Goal: Task Accomplishment & Management: Use online tool/utility

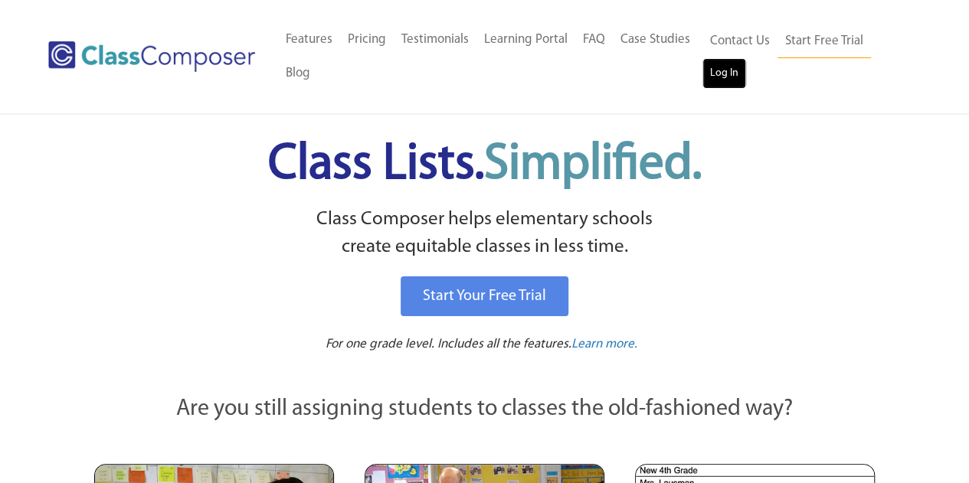
click at [721, 74] on link "Log In" at bounding box center [725, 73] width 44 height 31
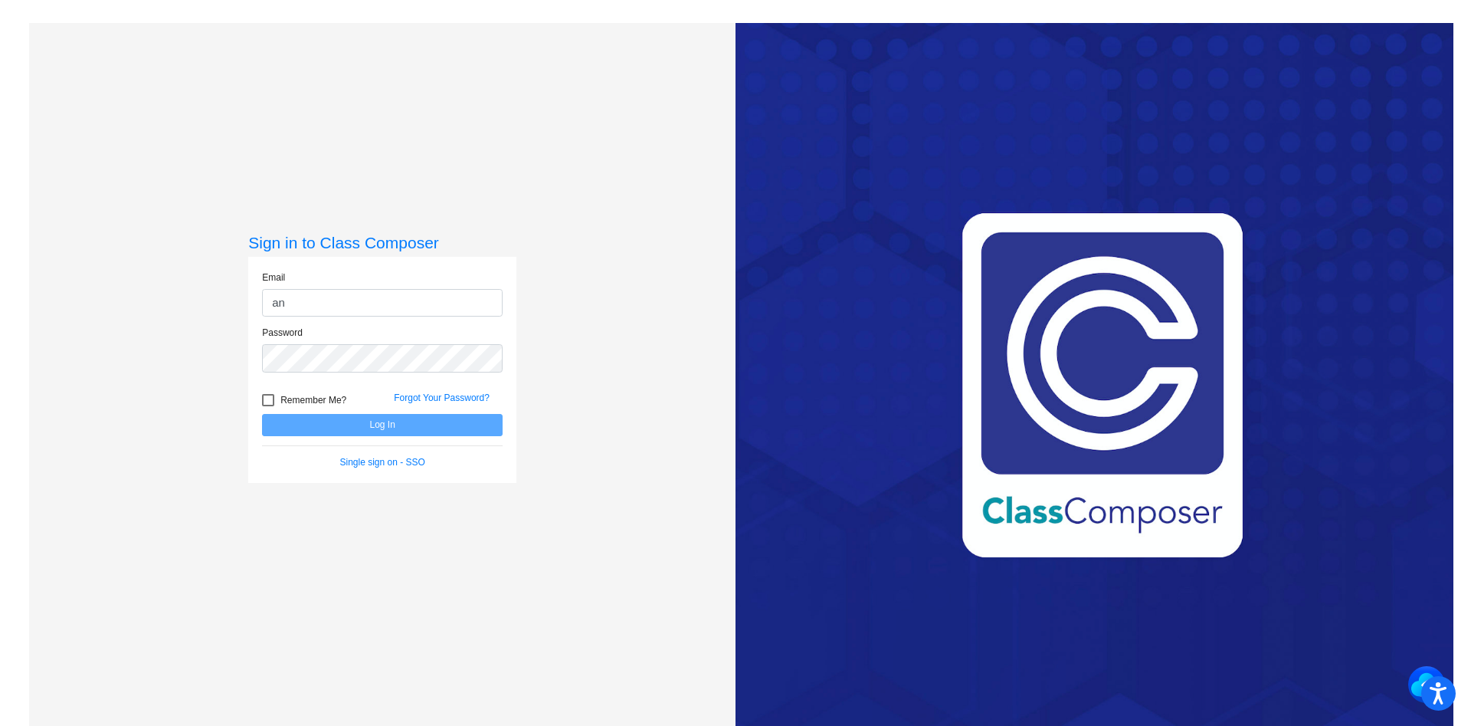
type input "a"
type input "[EMAIL_ADDRESS][DOMAIN_NAME]"
click at [262, 414] on button "Log In" at bounding box center [382, 425] width 241 height 22
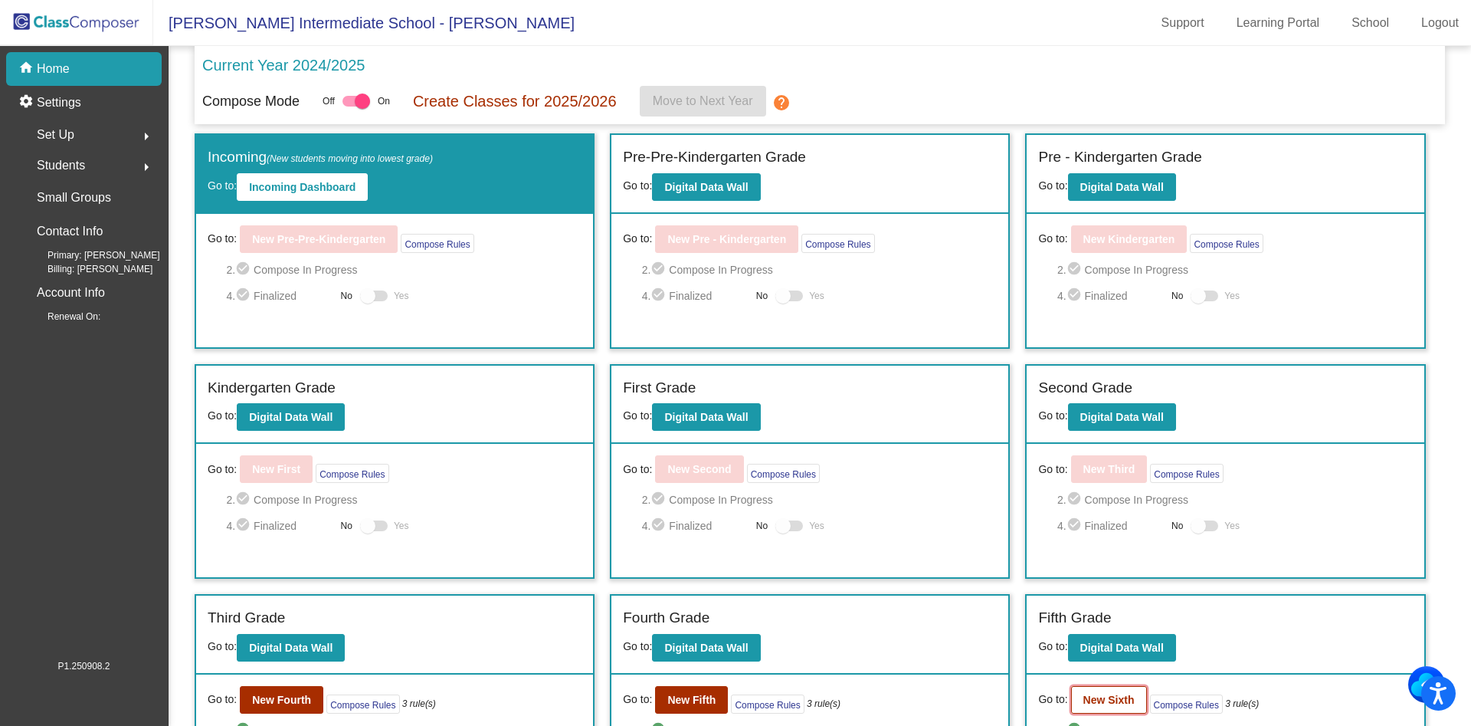
click at [1110, 711] on button "New Sixth" at bounding box center [1109, 700] width 76 height 28
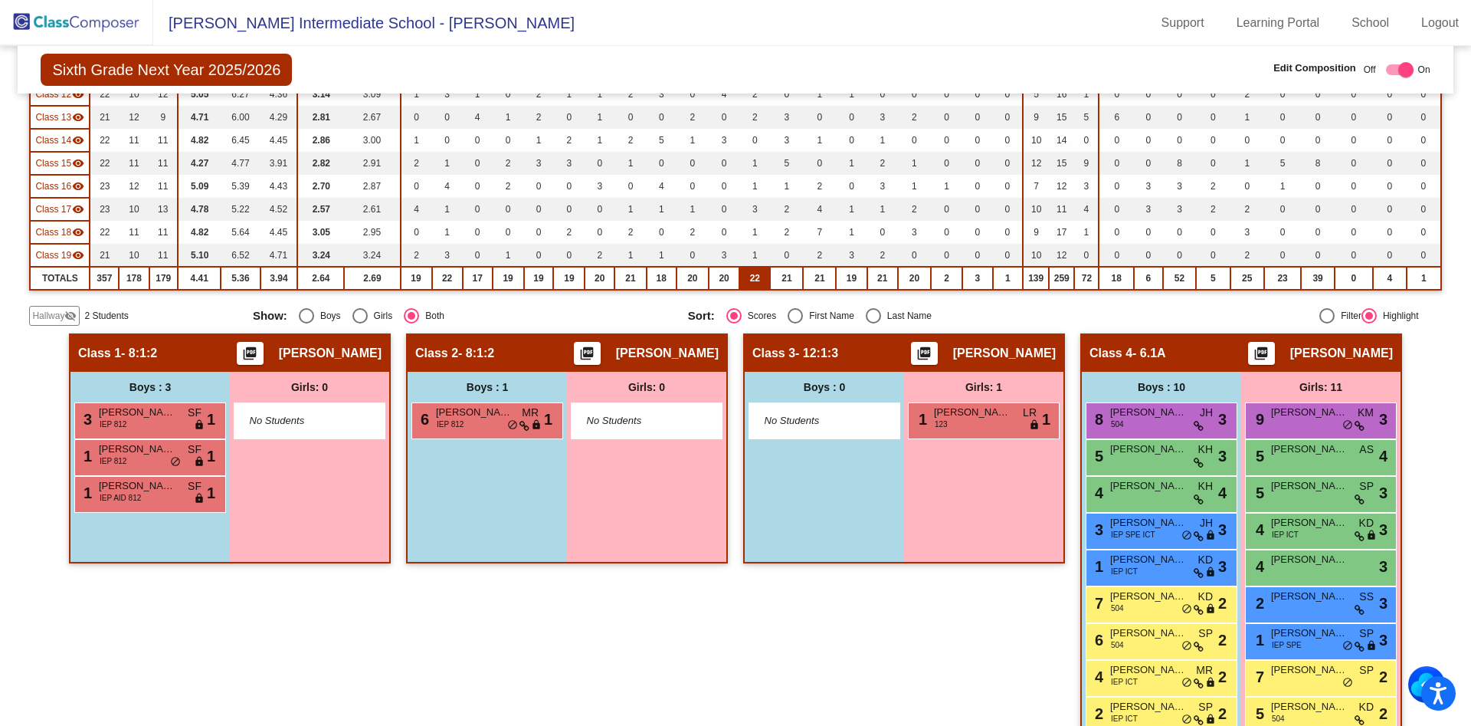
scroll to position [460, 0]
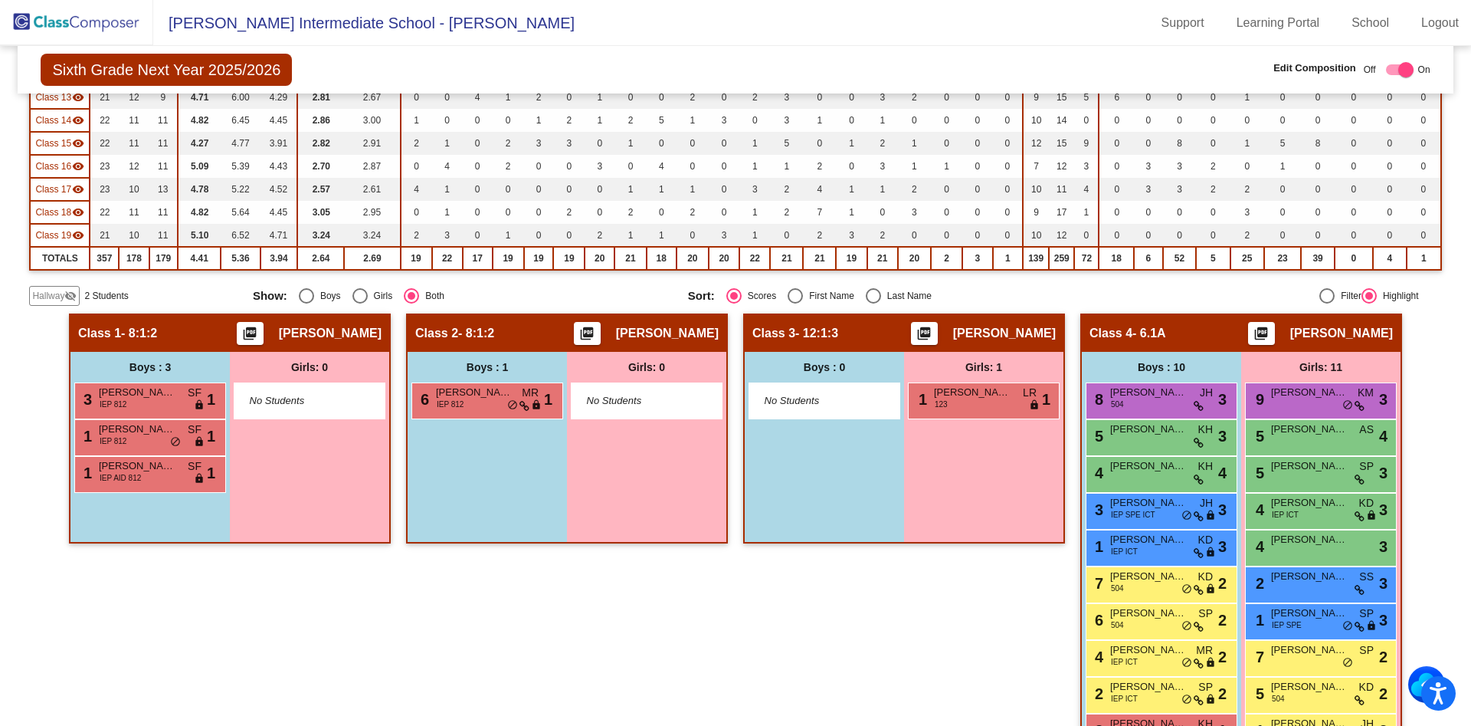
click at [55, 295] on span "Hallway" at bounding box center [48, 296] width 32 height 14
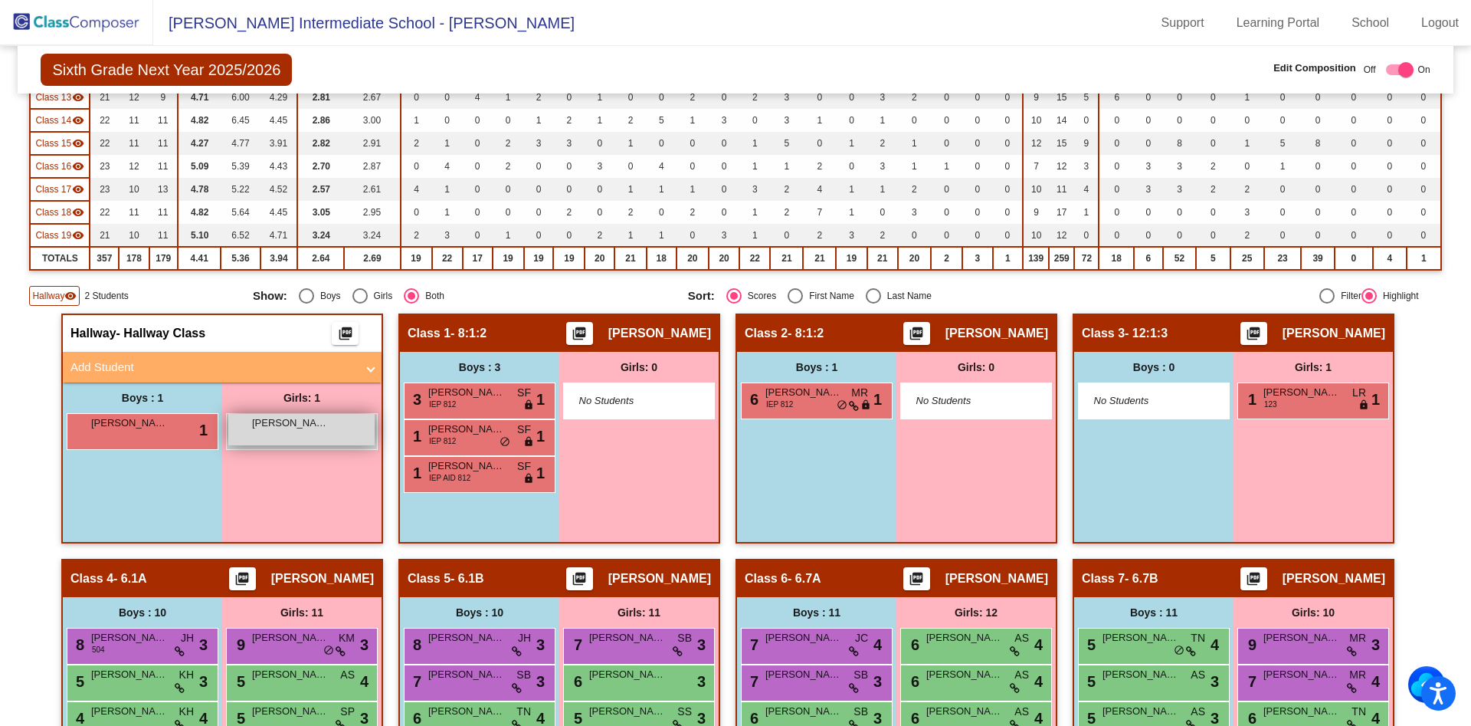
click at [301, 434] on div "Josselyn Rivera lock do_not_disturb_alt" at bounding box center [301, 429] width 146 height 31
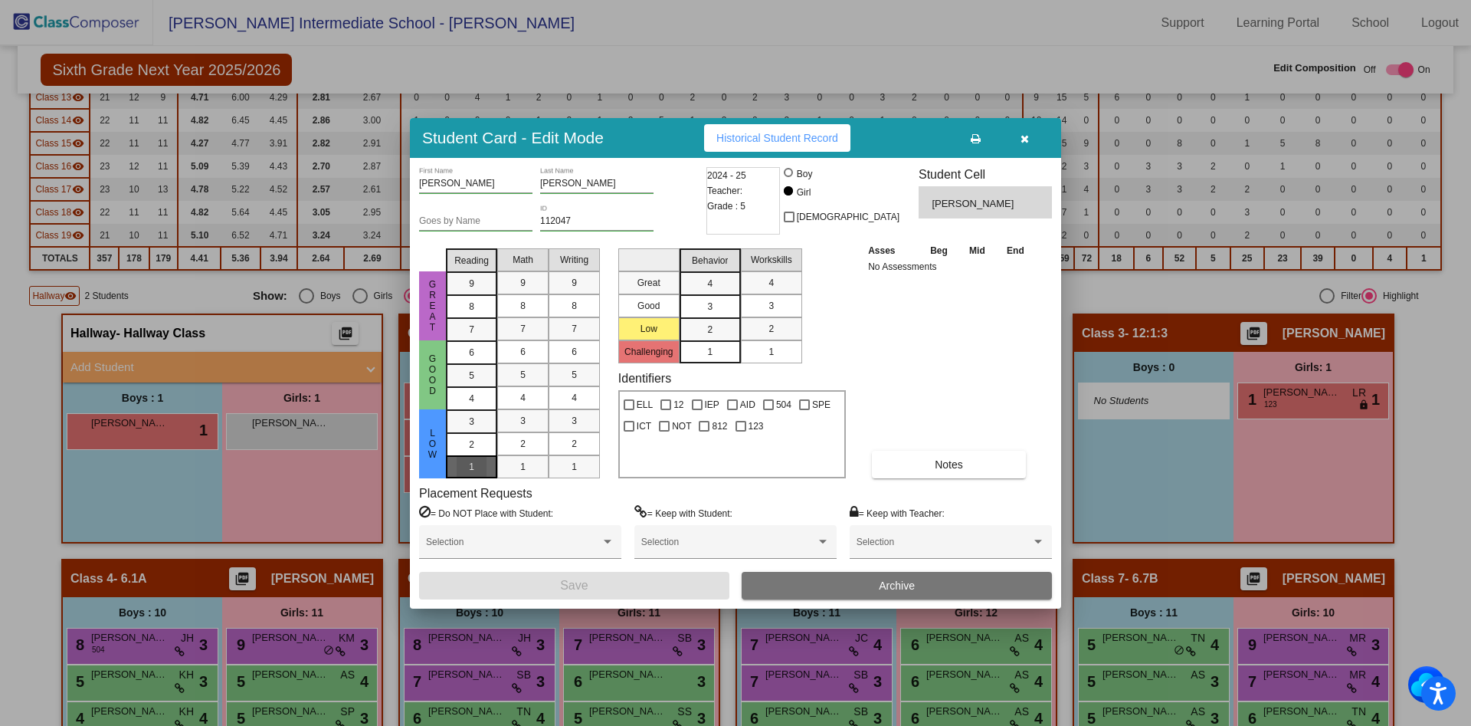
click at [468, 468] on div "1" at bounding box center [472, 466] width 30 height 23
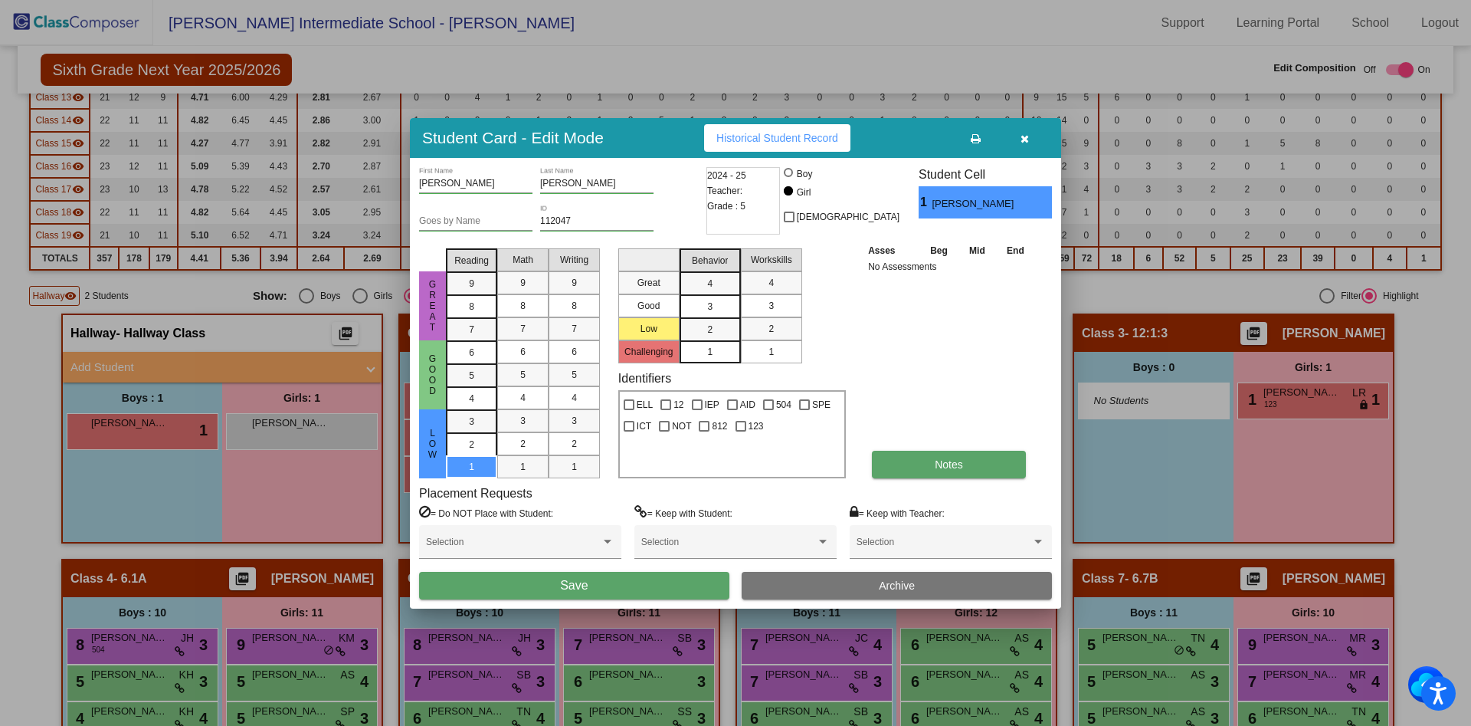
click at [973, 467] on button "Notes" at bounding box center [949, 465] width 154 height 28
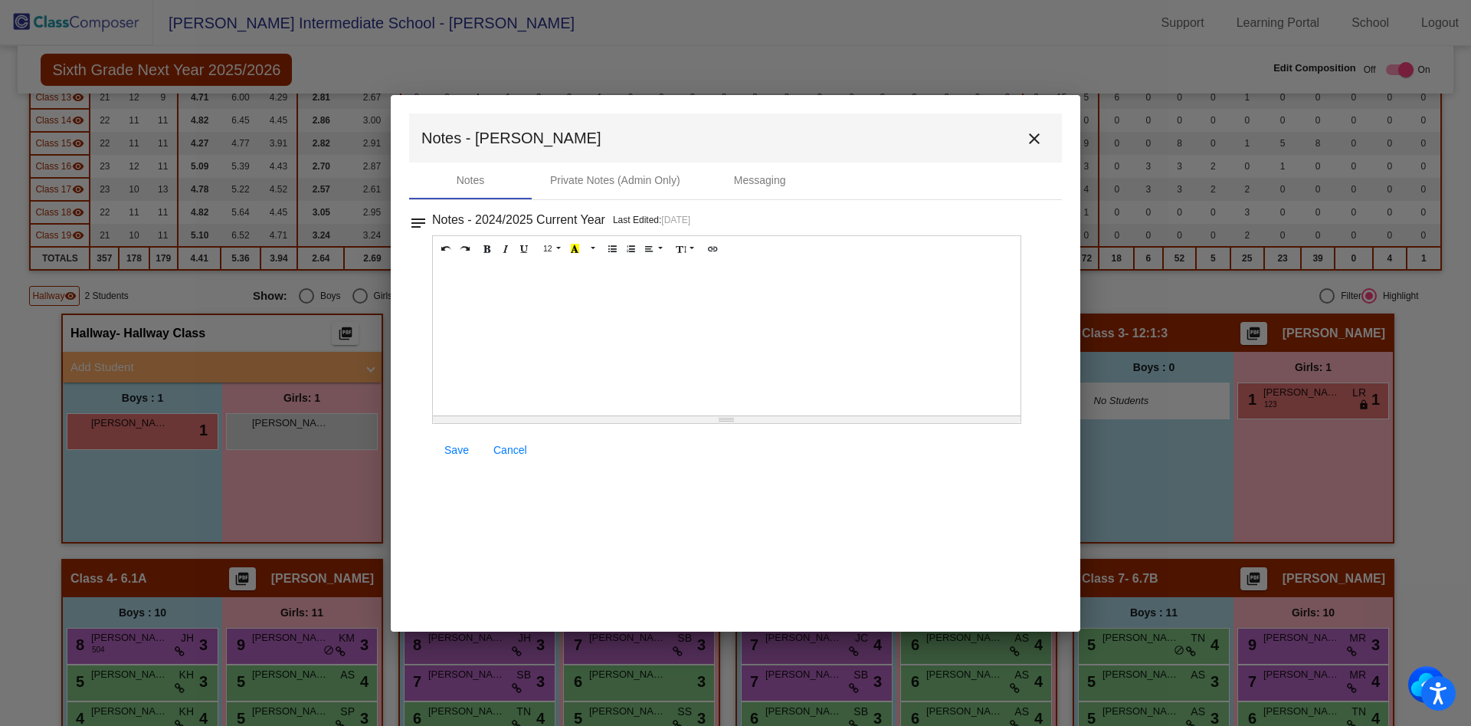
click at [760, 310] on div at bounding box center [727, 338] width 588 height 153
click at [491, 329] on div "New Entrant - 9/22/25 Rochester City School District - School 33" at bounding box center [727, 338] width 588 height 153
click at [674, 300] on p "Rochester City School District - School 33" at bounding box center [727, 301] width 572 height 15
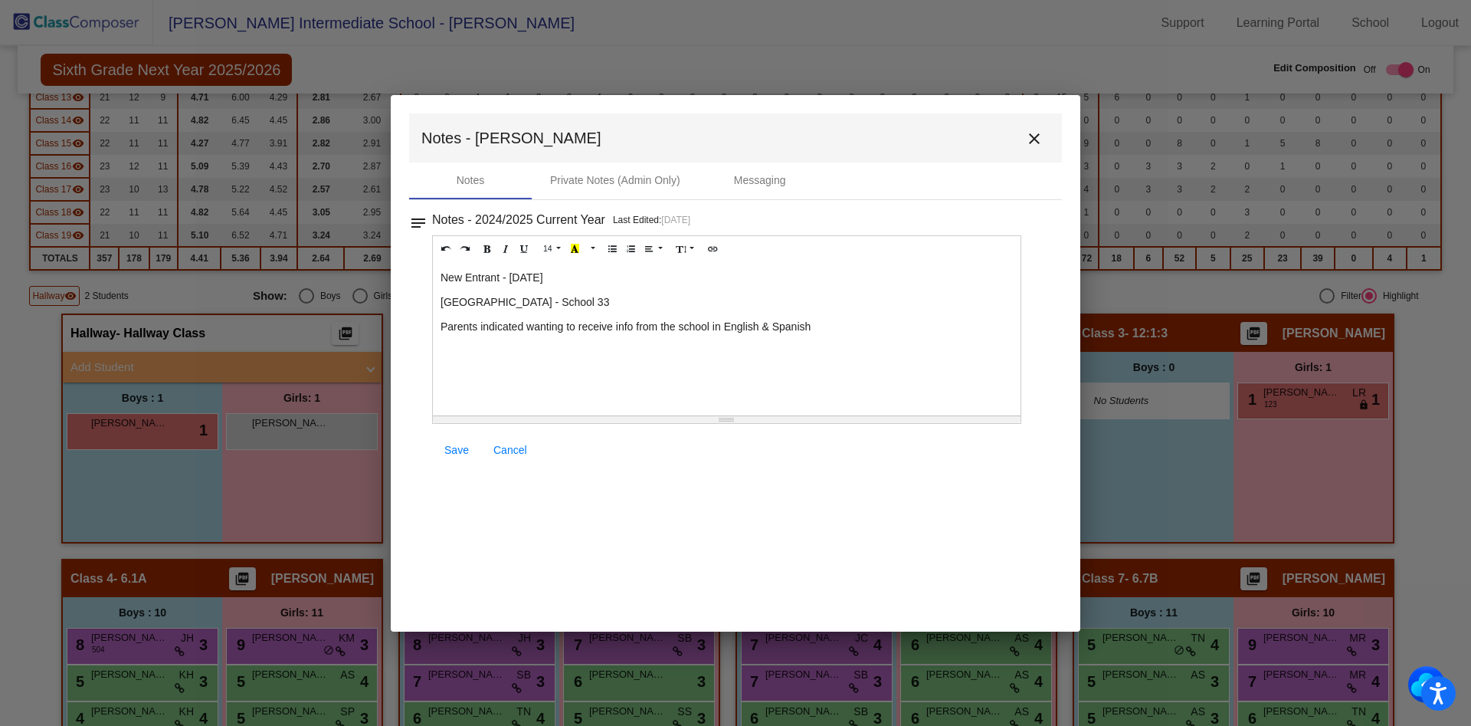
click at [680, 293] on div "New Entrant - 9/22/25 Rochester City School District - School 33 Parents indica…" at bounding box center [727, 338] width 588 height 153
click at [844, 326] on p "Parents indicated wanting to receive info from the school in English & Spanish" at bounding box center [727, 326] width 572 height 15
click at [935, 330] on p "Parents indicated wanting to receive info from the school in English & Spanish …" at bounding box center [727, 326] width 572 height 15
click at [983, 331] on p "Parents indicated wanting to receive info from the school in English & Spanish …" at bounding box center [727, 326] width 572 height 15
